Goal: Information Seeking & Learning: Check status

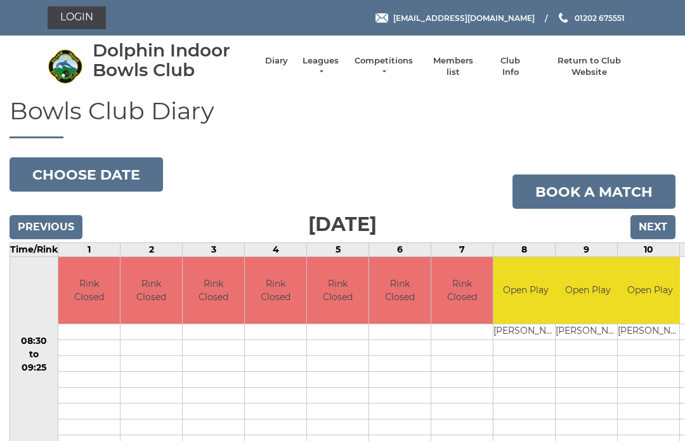
click at [325, 68] on link "Leagues" at bounding box center [321, 66] width 40 height 23
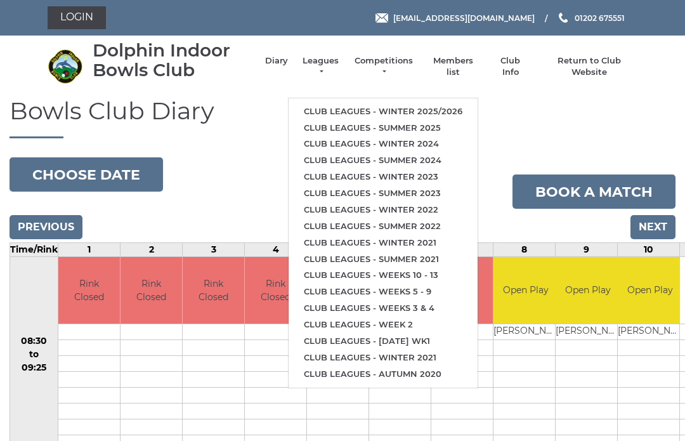
click at [427, 123] on link "Club leagues - Summer 2025" at bounding box center [383, 128] width 189 height 16
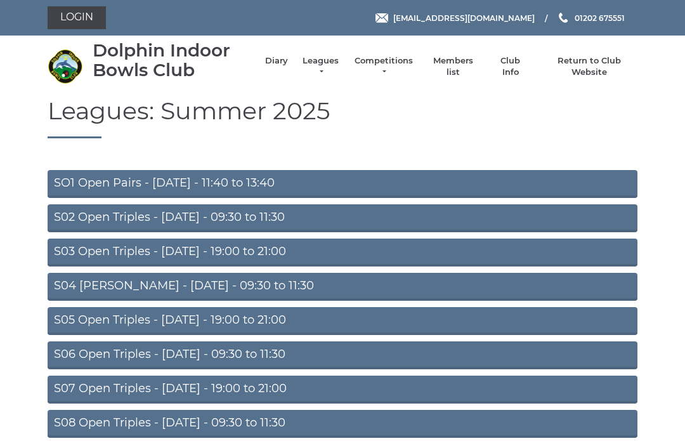
click at [330, 217] on link "S02 Open Triples - [DATE] - 09:30 to 11:30" at bounding box center [343, 218] width 590 height 28
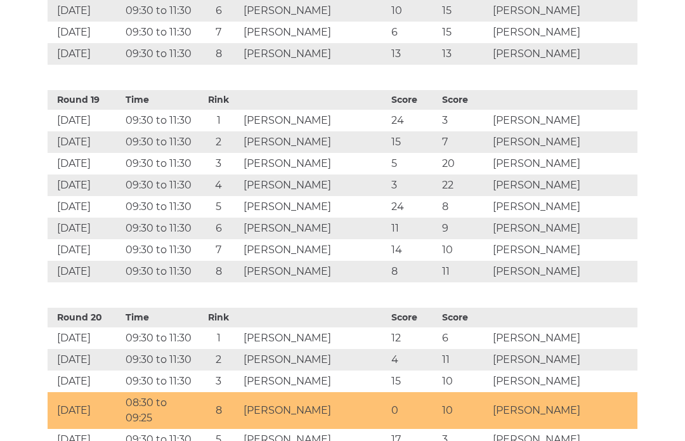
scroll to position [4861, 0]
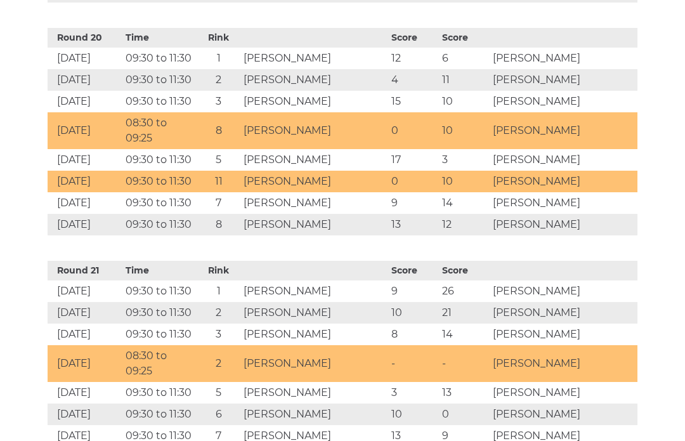
click at [439, 382] on td "3" at bounding box center [413, 393] width 51 height 22
click at [407, 382] on td "3" at bounding box center [413, 393] width 51 height 22
click at [348, 382] on td "[PERSON_NAME]" at bounding box center [314, 393] width 148 height 22
click at [75, 382] on td "[DATE]" at bounding box center [85, 393] width 75 height 22
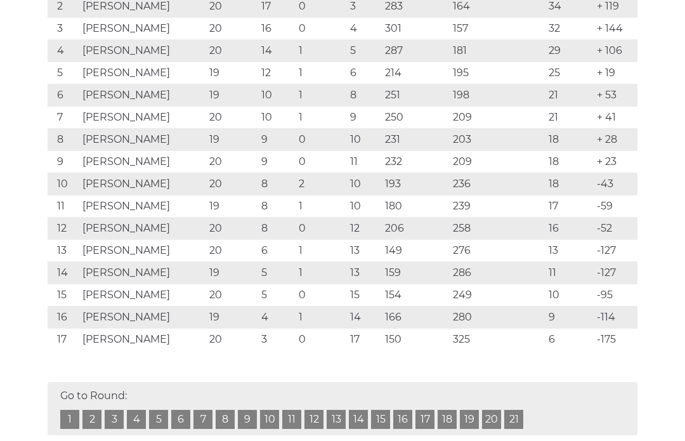
scroll to position [303, 0]
